Goal: Transaction & Acquisition: Download file/media

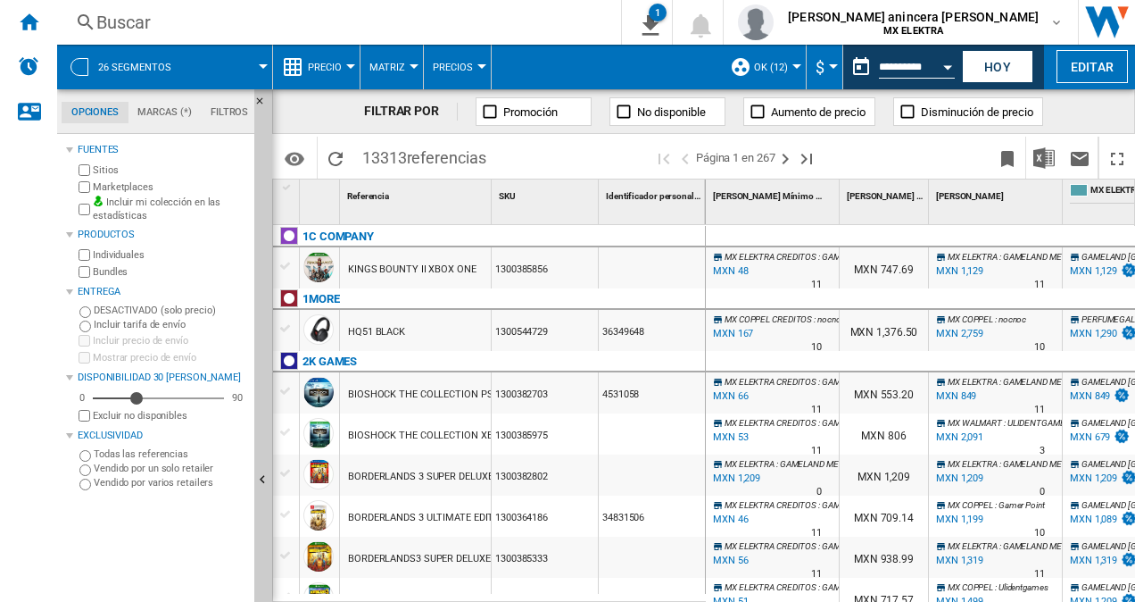
scroll to position [21, 0]
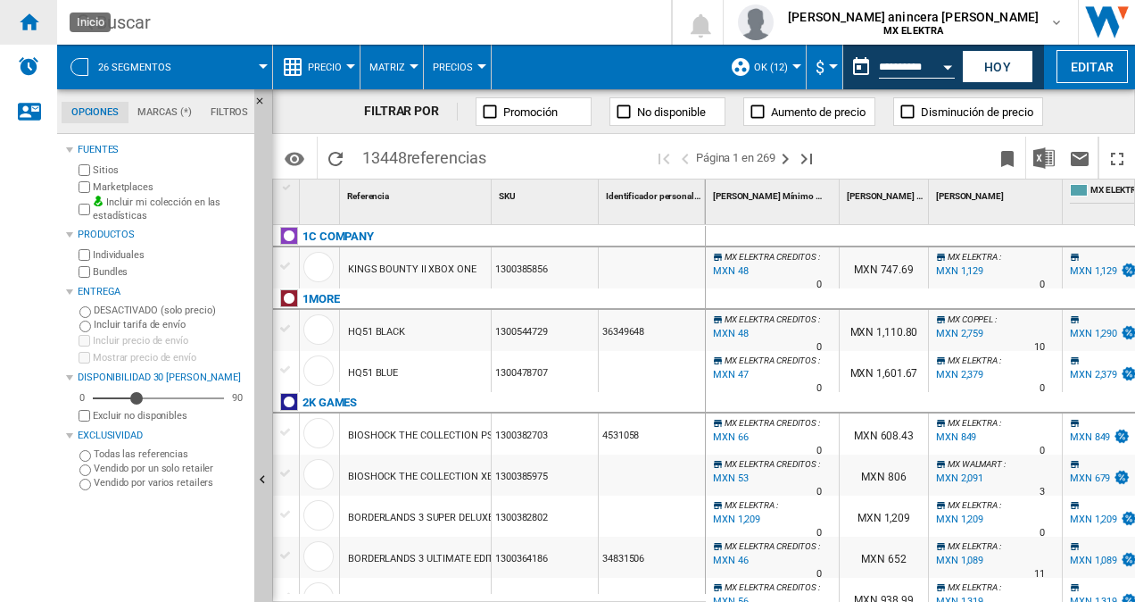
click at [34, 25] on ng-md-icon "Inicio" at bounding box center [28, 21] width 21 height 21
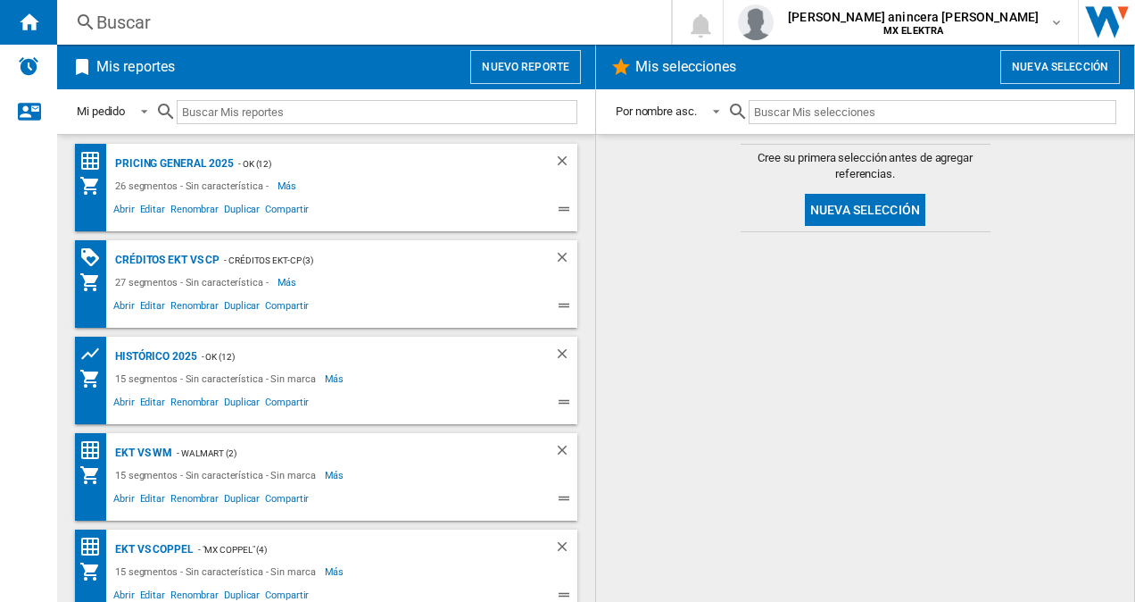
click at [379, 196] on div "Abrir Editar Renombrar Duplicar Compartir" at bounding box center [310, 209] width 462 height 26
click at [161, 158] on div "PRICING GENERAL 2025" at bounding box center [172, 164] width 123 height 22
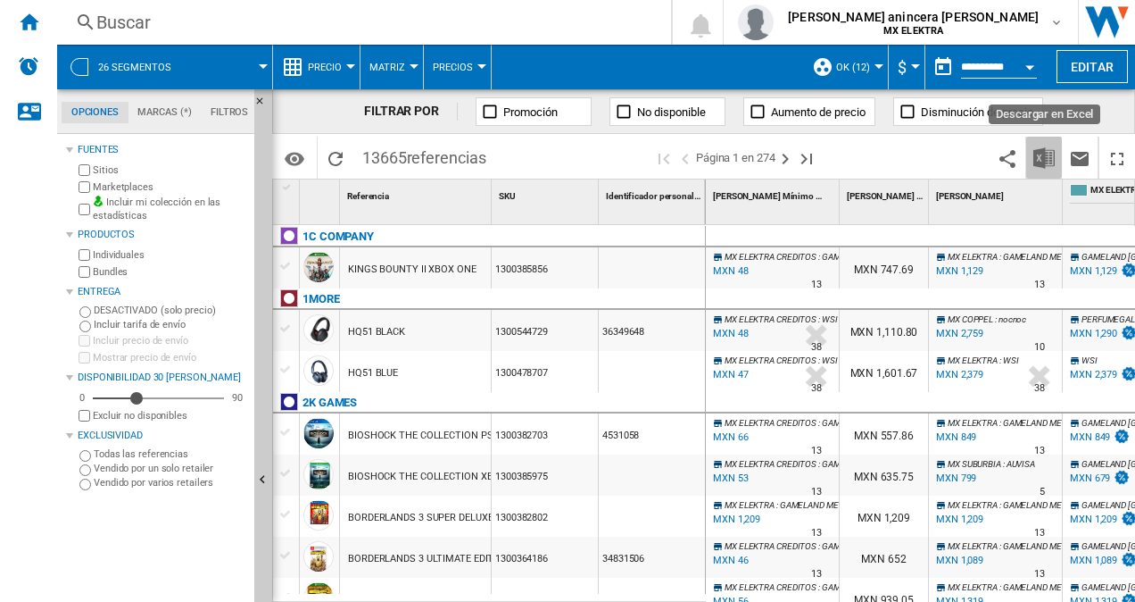
click at [1038, 168] on button "Descargar en Excel" at bounding box center [1045, 158] width 36 height 42
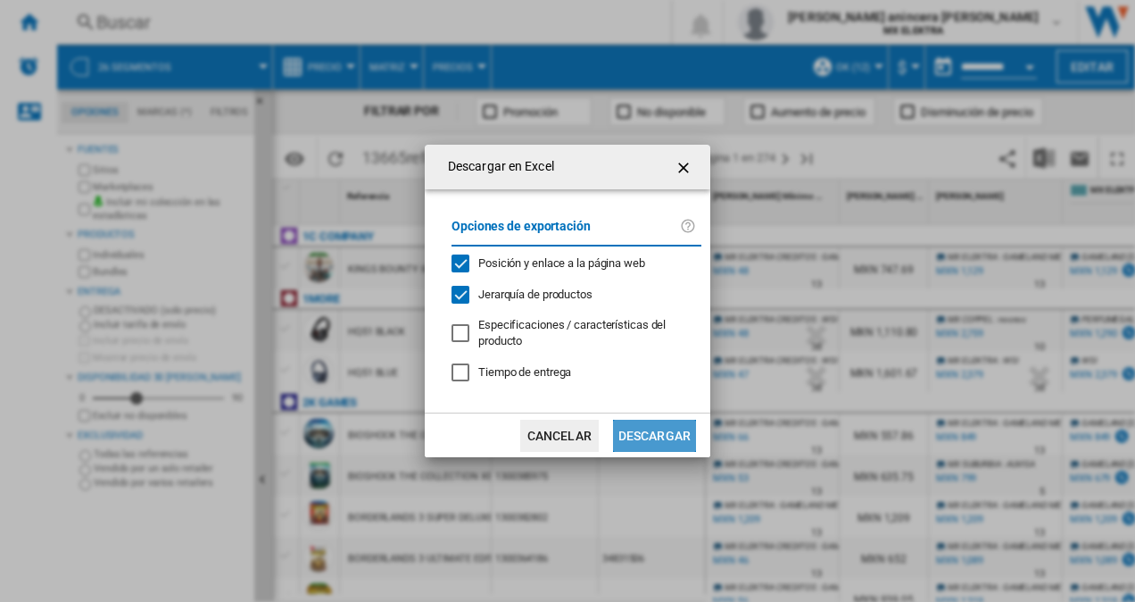
click at [655, 436] on button "Descargar" at bounding box center [654, 436] width 83 height 32
